Goal: Navigation & Orientation: Find specific page/section

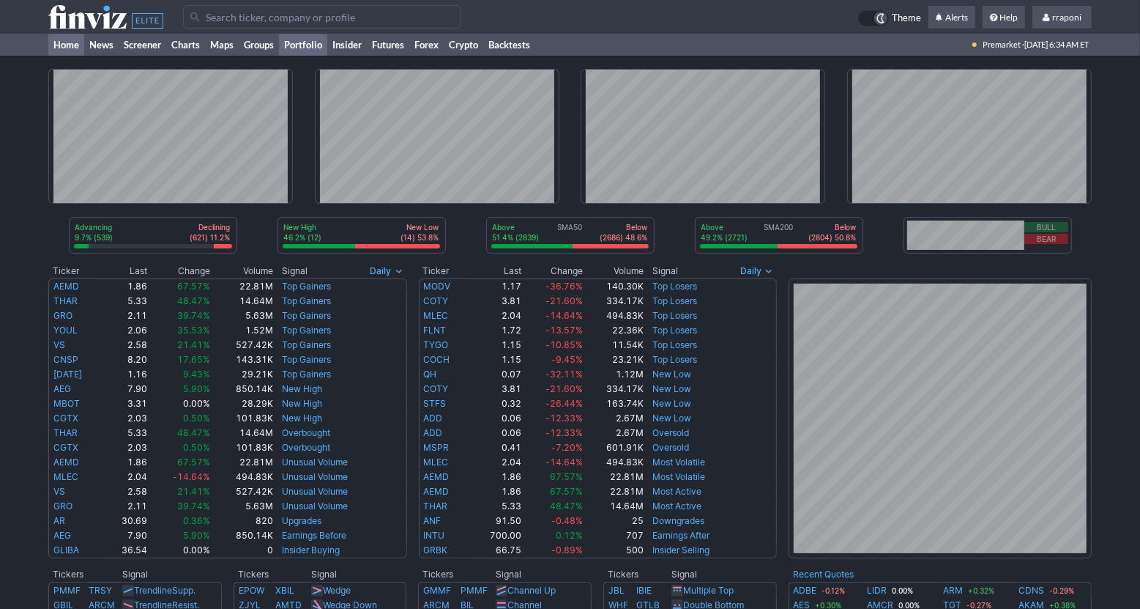
click at [319, 40] on link "Portfolio" at bounding box center [303, 45] width 48 height 22
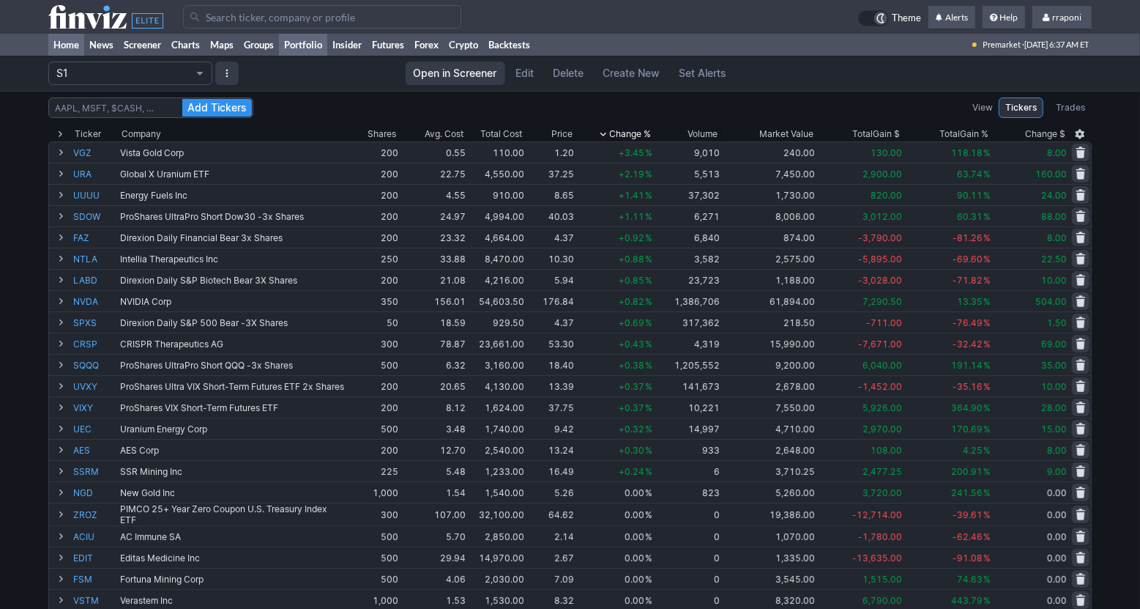
click at [63, 43] on link "Home" at bounding box center [66, 45] width 36 height 22
